Goal: Task Accomplishment & Management: Use online tool/utility

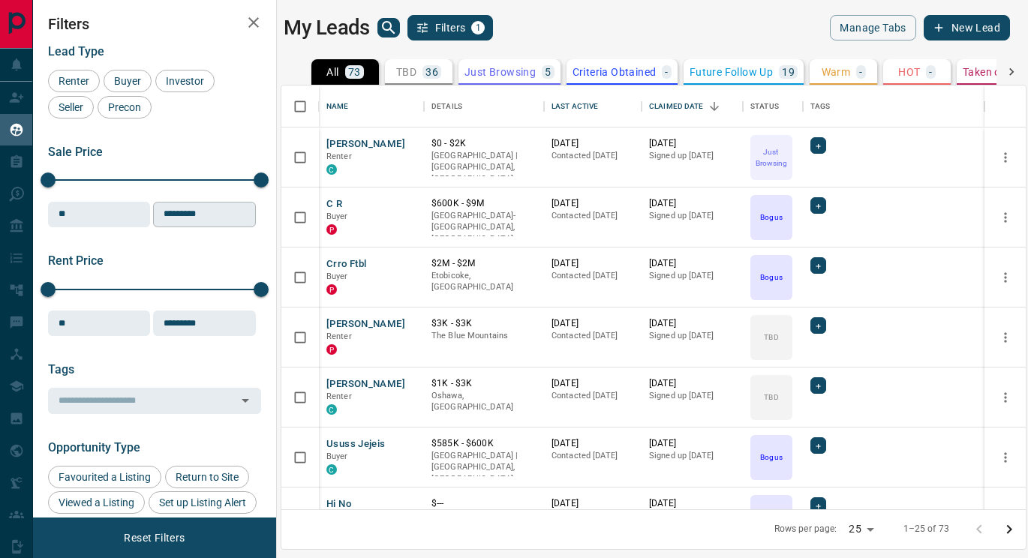
scroll to position [424, 744]
click at [369, 140] on button "[PERSON_NAME]" at bounding box center [365, 144] width 79 height 14
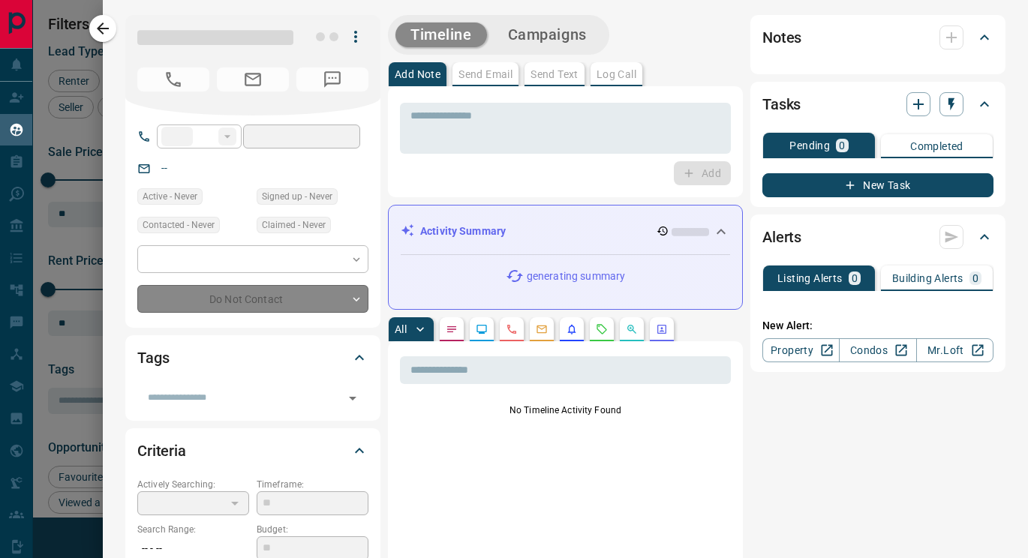
type input "**"
type input "**********"
type input "*"
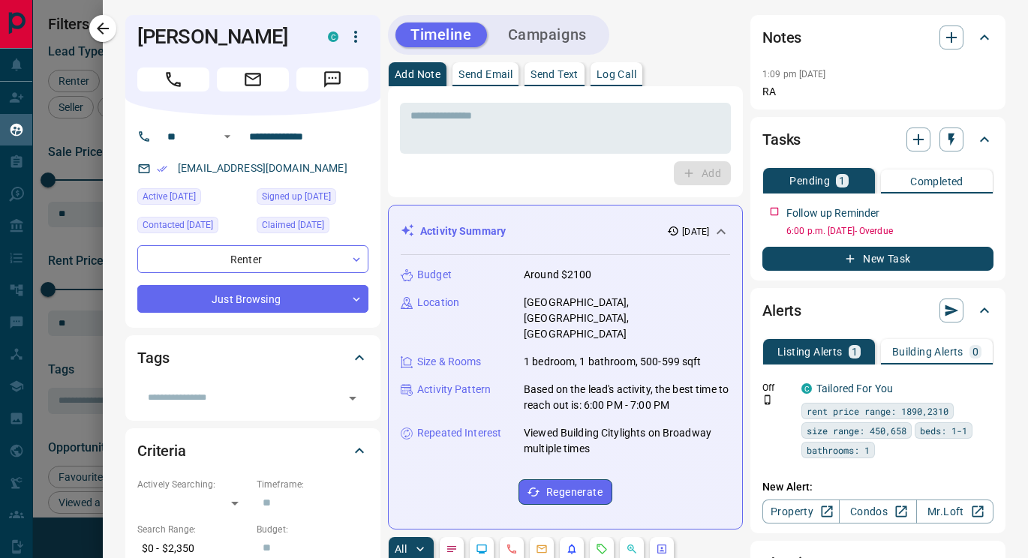
click at [557, 51] on div "Timeline Campaigns" at bounding box center [498, 35] width 221 height 40
click at [552, 35] on button "Campaigns" at bounding box center [547, 35] width 109 height 25
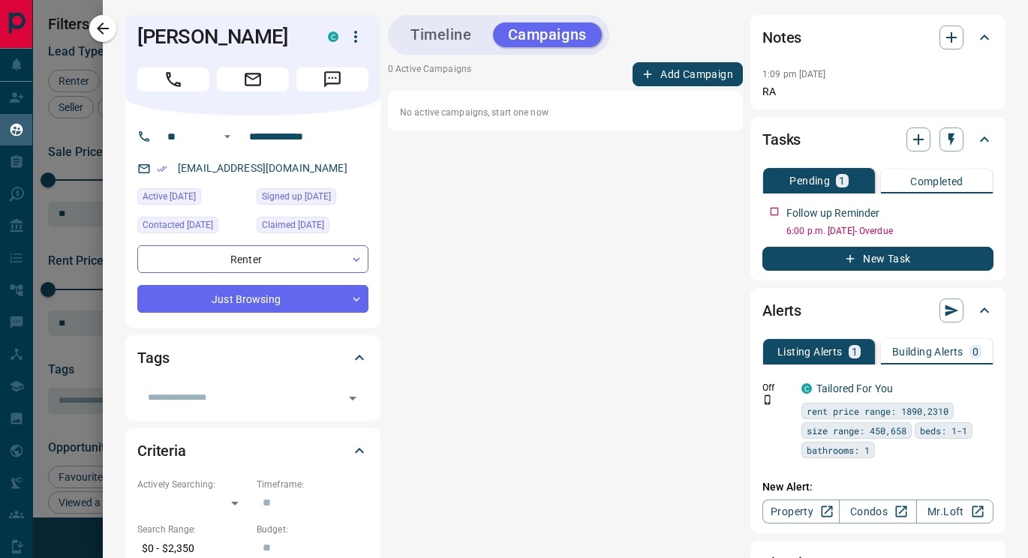
click at [449, 35] on button "Timeline" at bounding box center [441, 35] width 92 height 25
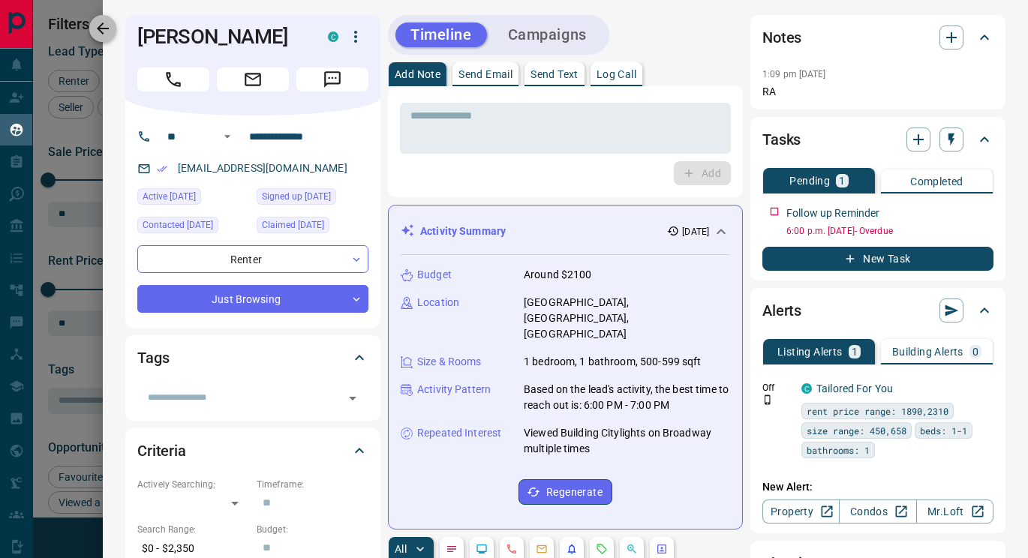
click at [104, 34] on icon "button" at bounding box center [103, 29] width 18 height 18
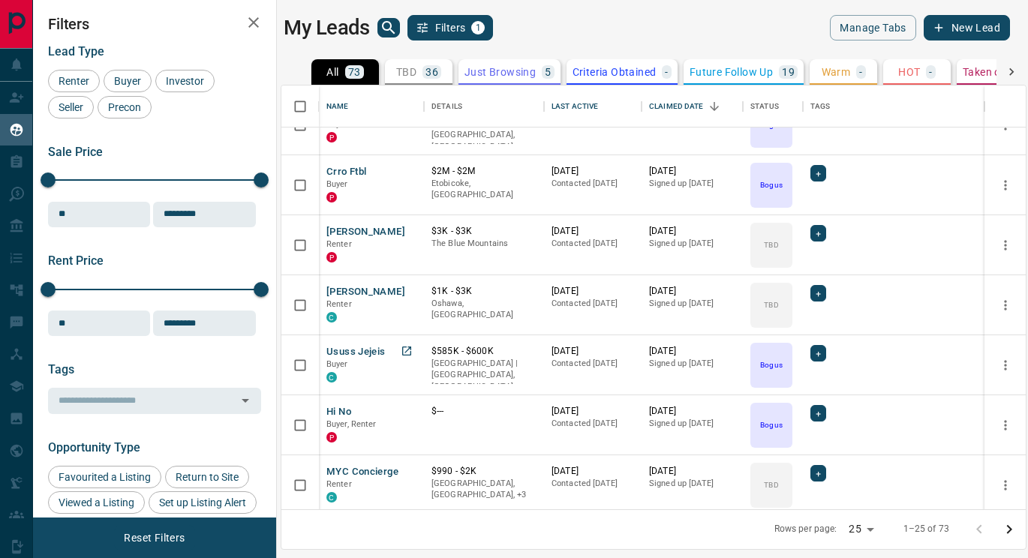
scroll to position [0, 0]
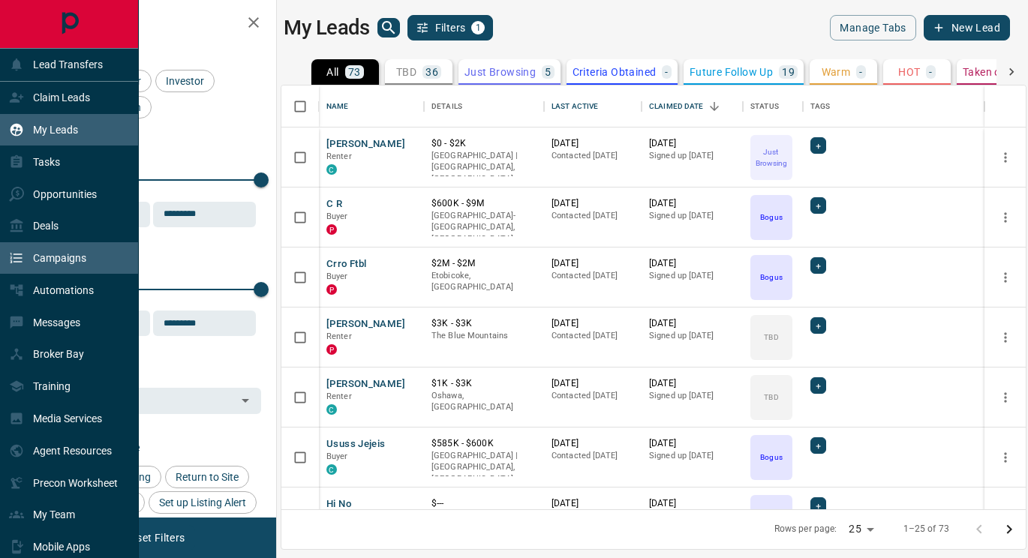
click at [61, 256] on p "Campaigns" at bounding box center [59, 258] width 53 height 12
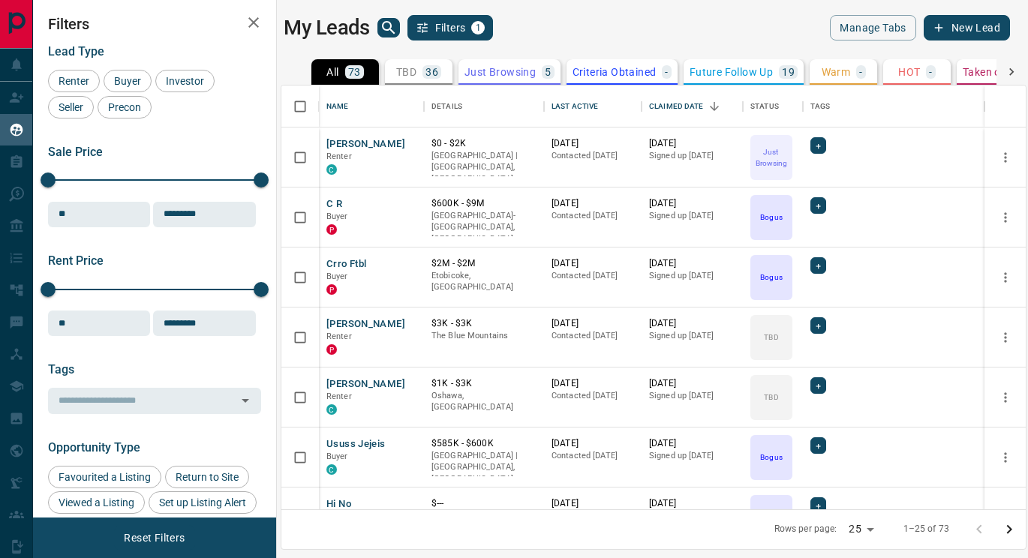
scroll to position [424, 744]
